Goal: Task Accomplishment & Management: Manage account settings

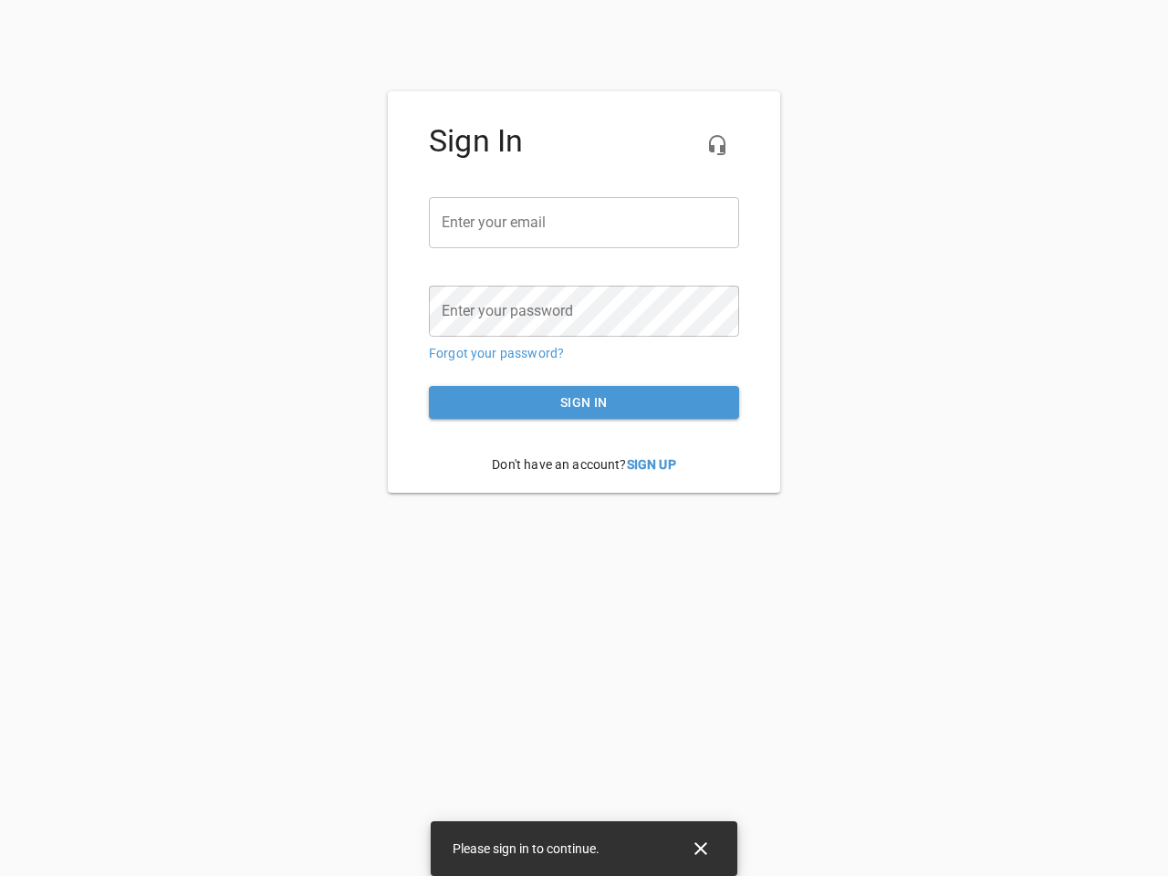
click at [717, 145] on icon "button" at bounding box center [717, 145] width 22 height 22
click at [584, 223] on input "email" at bounding box center [584, 222] width 310 height 51
click at [701, 848] on icon "Close" at bounding box center [700, 848] width 13 height 13
